Goal: Transaction & Acquisition: Purchase product/service

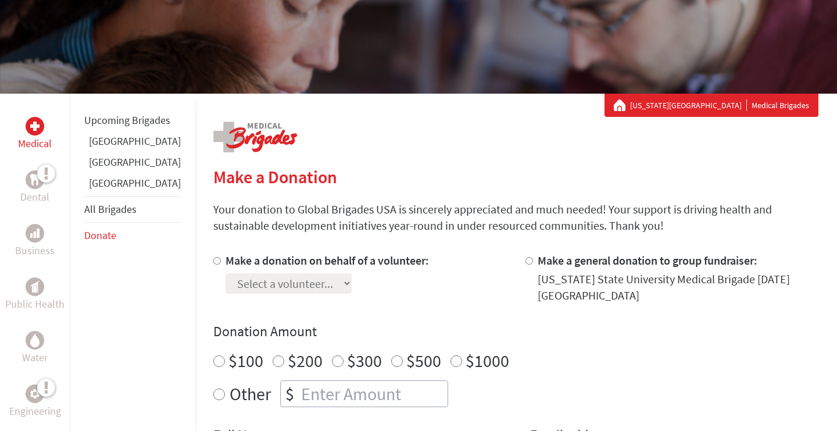
scroll to position [124, 0]
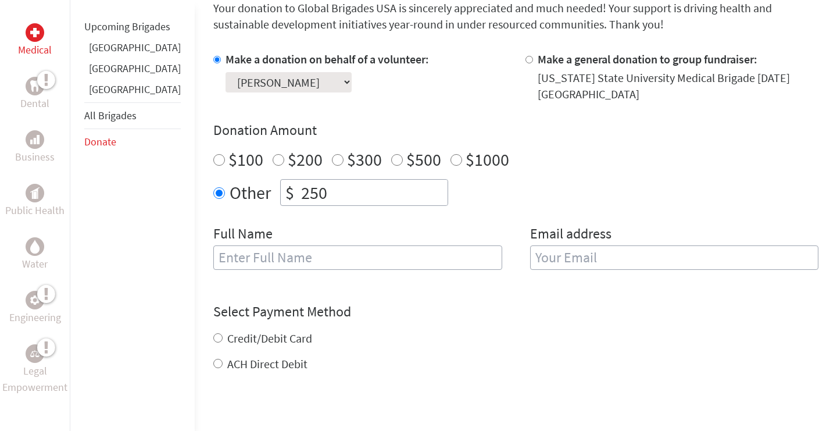
scroll to position [327, 0]
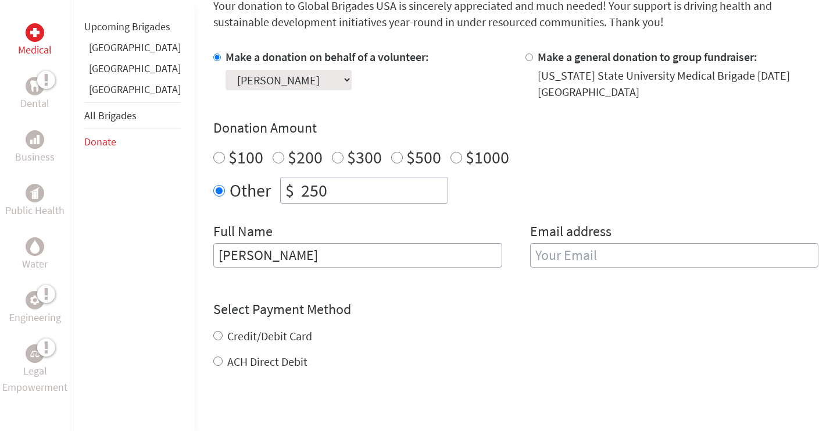
type input "Emma Huddlestone"
type input "huddle31@msu.edu"
click at [536, 388] on form "Make a donation on behalf of a volunteer: Select a volunteer... Emily Saksewski…" at bounding box center [515, 279] width 605 height 461
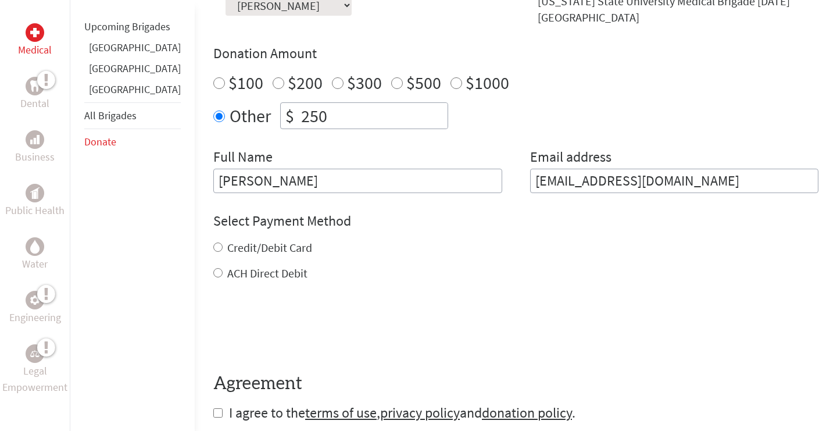
scroll to position [402, 0]
click at [213, 275] on input "ACH Direct Debit" at bounding box center [217, 271] width 9 height 9
radio input "true"
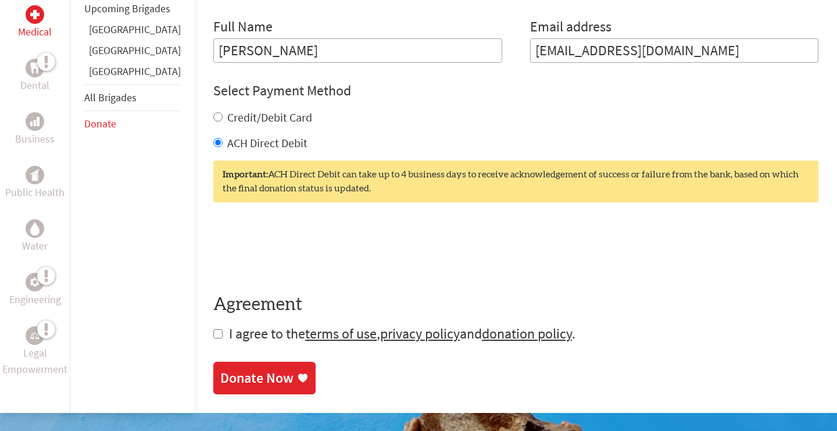
scroll to position [531, 0]
click at [213, 120] on div "Credit/Debit Card" at bounding box center [515, 118] width 605 height 16
click at [213, 120] on input "Credit/Debit Card" at bounding box center [217, 117] width 9 height 9
radio input "true"
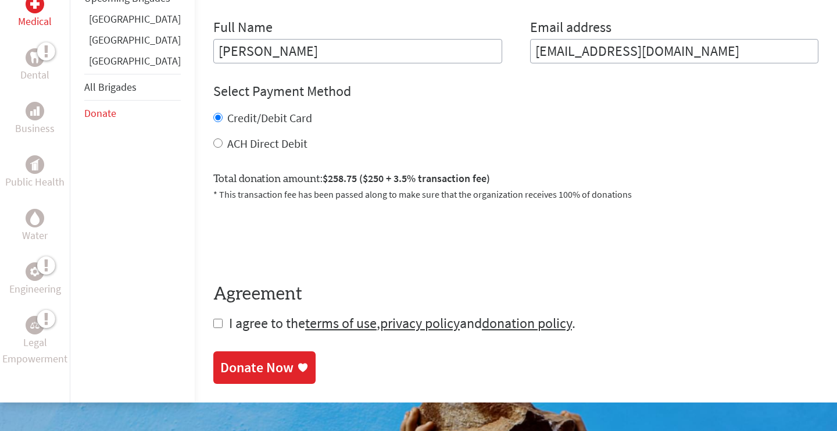
click at [213, 147] on input "ACH Direct Debit" at bounding box center [217, 142] width 9 height 9
radio input "true"
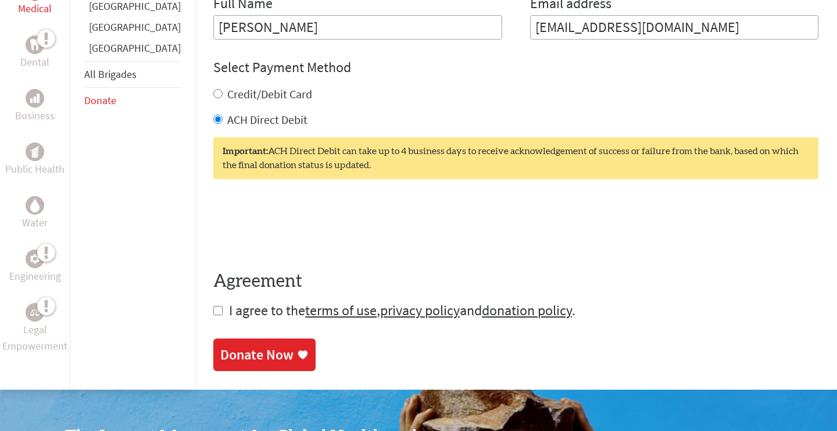
scroll to position [553, 0]
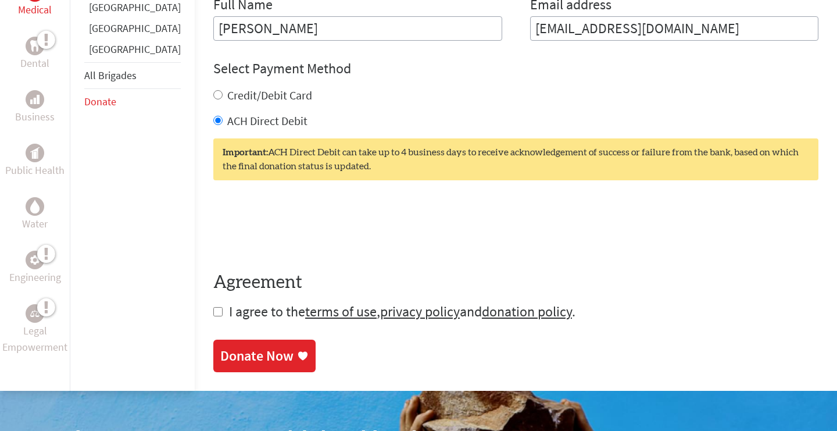
click at [213, 314] on input "checkbox" at bounding box center [217, 311] width 9 height 9
checkbox input "true"
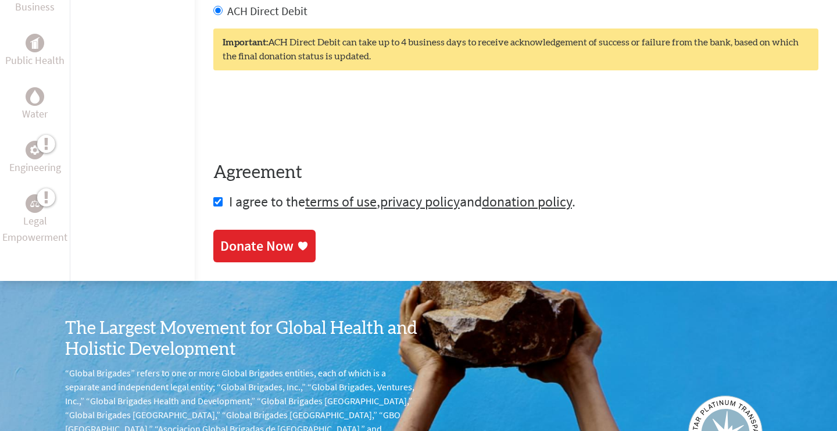
scroll to position [668, 0]
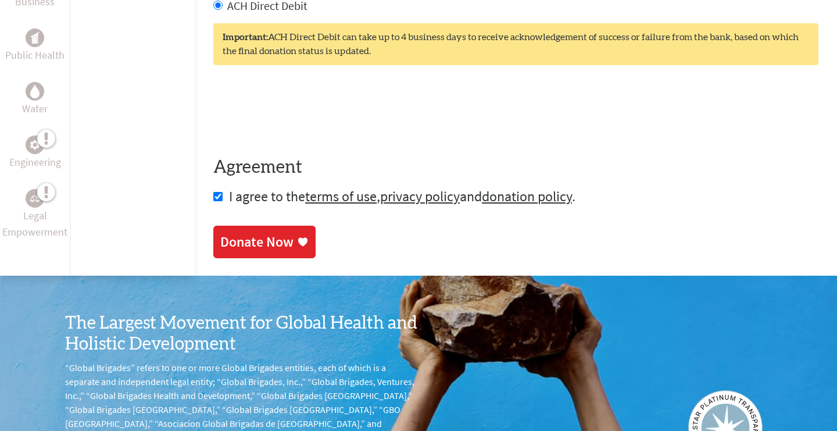
click at [241, 246] on div "Donate Now" at bounding box center [256, 241] width 73 height 19
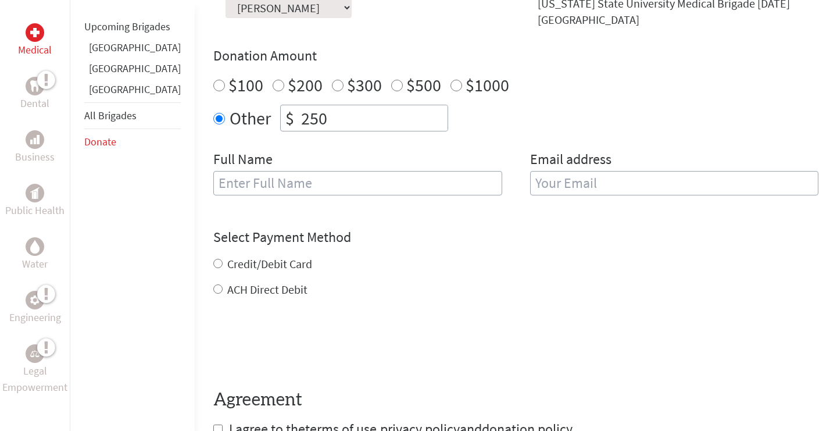
scroll to position [399, 0]
type input "[PERSON_NAME]"
type input "[EMAIL_ADDRESS][DOMAIN_NAME]"
click at [514, 281] on div "Credit/Debit Card ACH Direct Debit" at bounding box center [515, 276] width 605 height 42
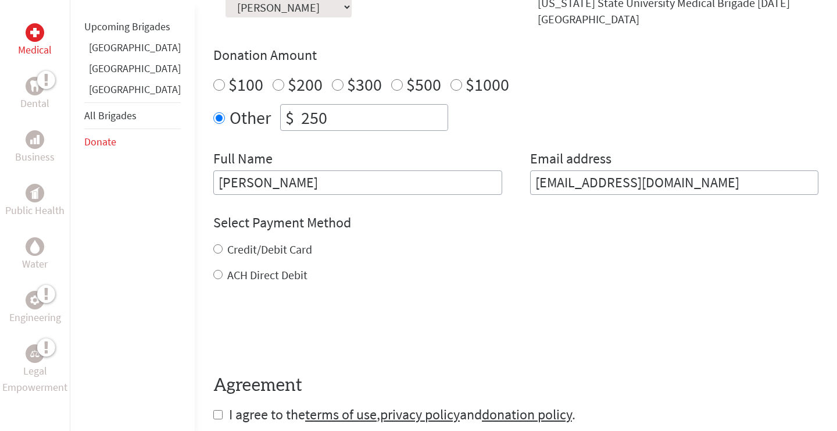
click at [213, 248] on input "Credit/Debit Card" at bounding box center [217, 248] width 9 height 9
radio input "true"
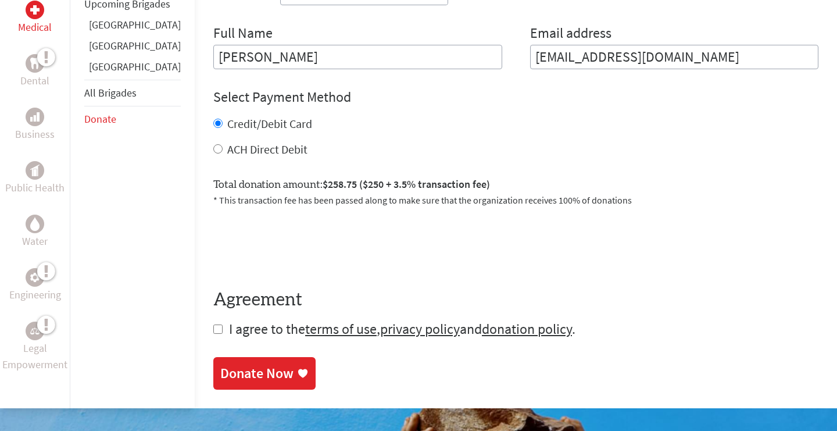
scroll to position [544, 0]
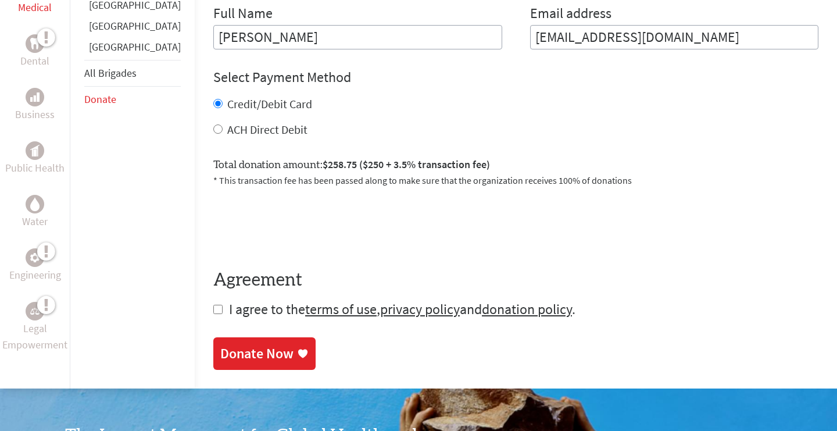
click at [213, 313] on input "checkbox" at bounding box center [217, 308] width 9 height 9
checkbox input "true"
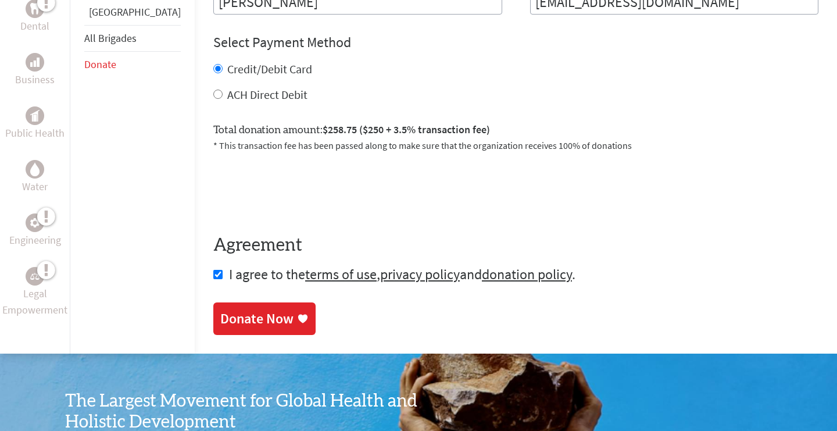
scroll to position [670, 0]
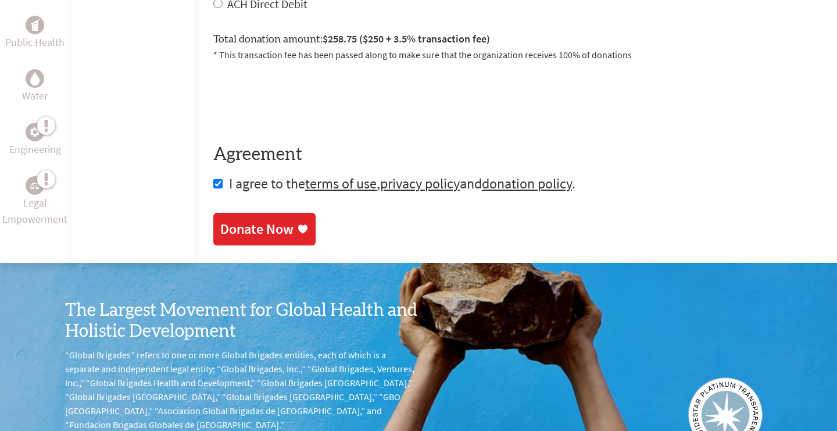
click at [247, 238] on div "Donate Now" at bounding box center [256, 229] width 73 height 19
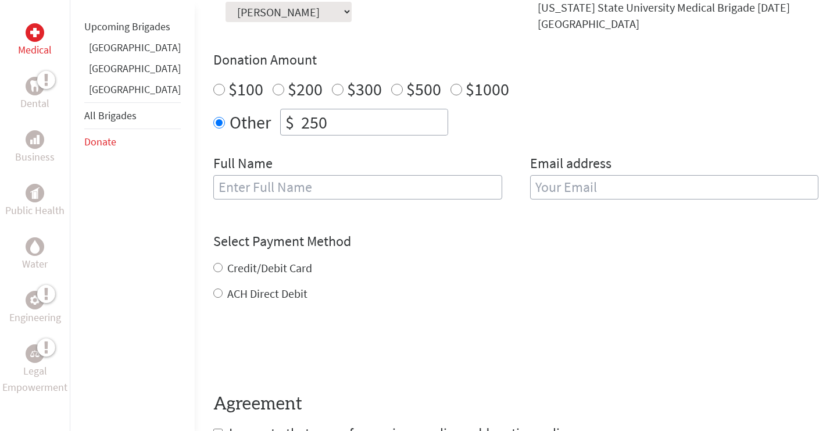
scroll to position [397, 0]
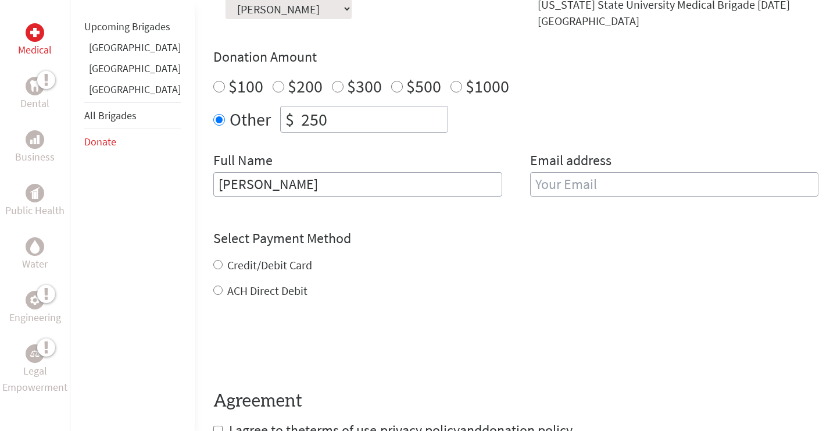
type input "[PERSON_NAME]"
type input "H"
click at [355, 187] on input "Emma" at bounding box center [357, 184] width 289 height 24
type input "Emma Huddlestone"
click at [560, 183] on input "email" at bounding box center [674, 184] width 289 height 24
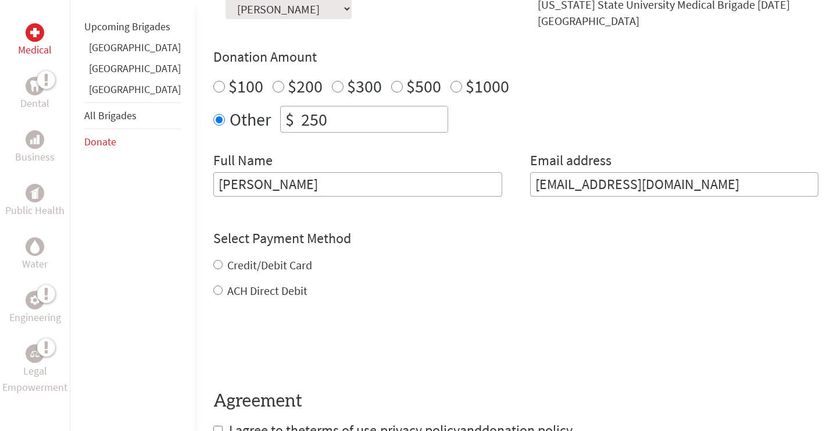
type input "huddle31@msu.edu"
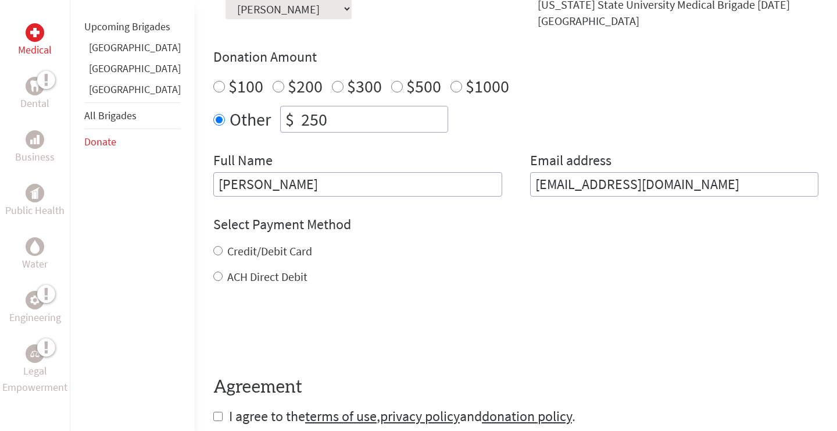
click at [575, 285] on div "ACH Direct Debit" at bounding box center [515, 276] width 605 height 16
click at [227, 277] on label "ACH Direct Debit" at bounding box center [267, 276] width 80 height 15
click at [213, 277] on input "ACH Direct Debit" at bounding box center [217, 275] width 9 height 9
radio input "true"
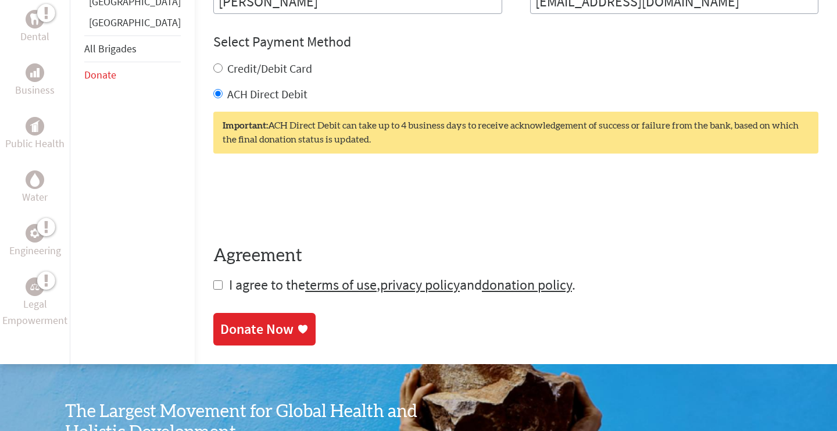
scroll to position [598, 0]
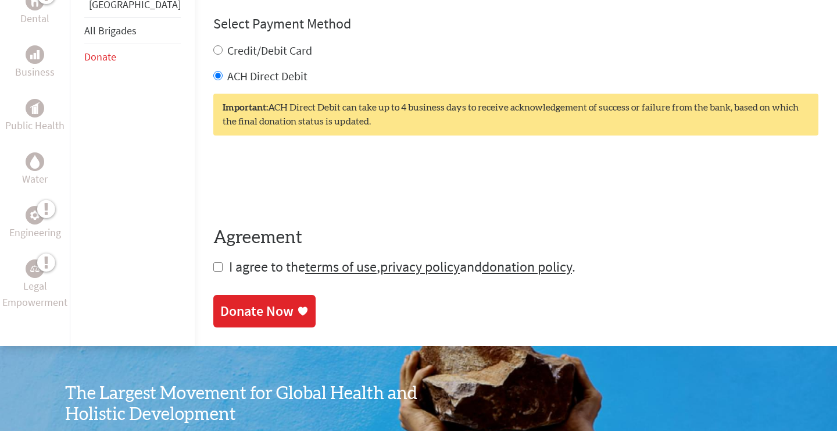
click at [213, 271] on input "checkbox" at bounding box center [217, 266] width 9 height 9
checkbox input "true"
click at [220, 306] on div "Donate Now" at bounding box center [256, 312] width 73 height 19
